Goal: Task Accomplishment & Management: Complete application form

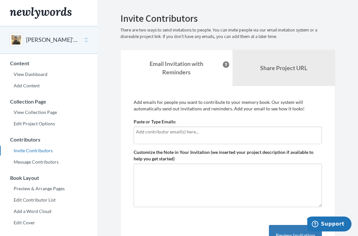
click at [136, 133] on input "text" at bounding box center [227, 131] width 183 height 7
type input "[PERSON_NAME][EMAIL_ADDRESS][PERSON_NAME][DOMAIN_NAME]"
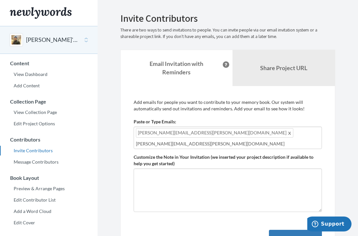
type input "[PERSON_NAME][EMAIL_ADDRESS][PERSON_NAME][DOMAIN_NAME]"
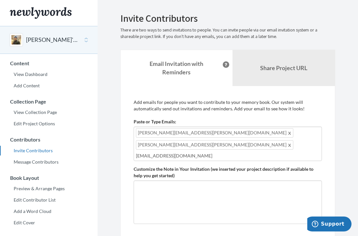
type input "[EMAIL_ADDRESS][DOMAIN_NAME]"
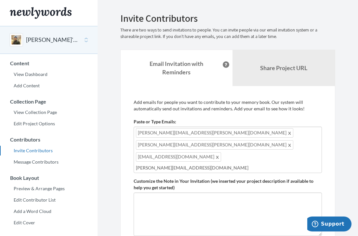
type input "[EMAIL_ADDRESS][PERSON_NAME][DOMAIN_NAME]"
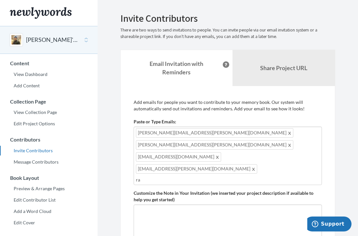
type input "r"
type input "e"
type input "[EMAIL_ADDRESS][DOMAIN_NAME]"
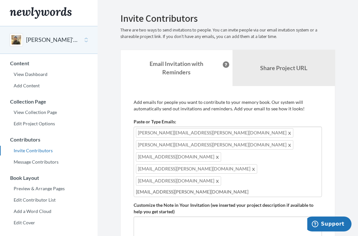
type input "[EMAIL_ADDRESS][PERSON_NAME][DOMAIN_NAME]"
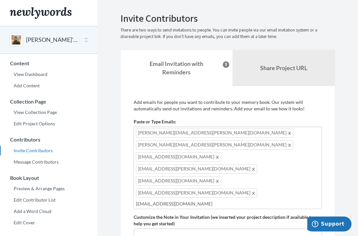
type input "[EMAIL_ADDRESS][DOMAIN_NAME]"
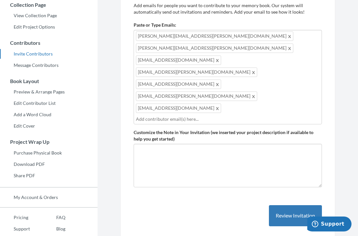
scroll to position [97, 0]
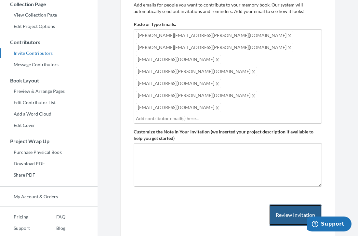
click at [298, 205] on button "Review Invitation" at bounding box center [295, 215] width 53 height 21
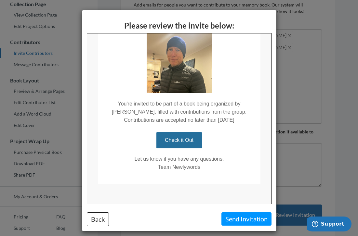
scroll to position [46, 0]
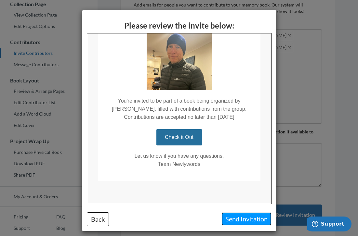
click at [245, 218] on button "Send Invitation" at bounding box center [246, 218] width 50 height 13
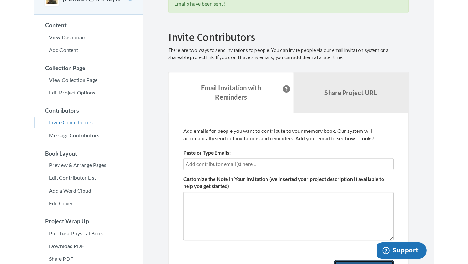
scroll to position [0, 0]
